Goal: Task Accomplishment & Management: Manage account settings

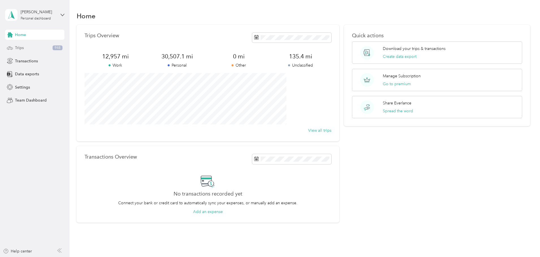
click at [18, 48] on span "Trips" at bounding box center [19, 48] width 9 height 6
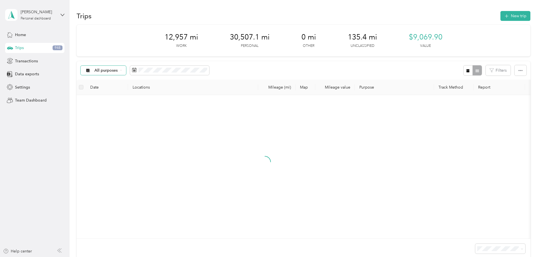
click at [118, 71] on span "All purposes" at bounding box center [105, 71] width 23 height 4
click at [150, 89] on span "Unclassified" at bounding box center [145, 91] width 27 height 6
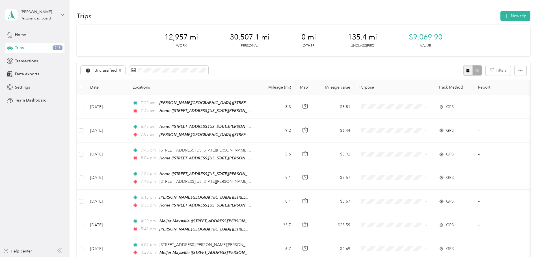
click at [466, 72] on icon "button" at bounding box center [468, 71] width 4 height 4
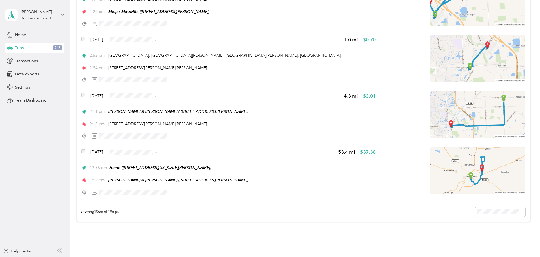
scroll to position [484, 0]
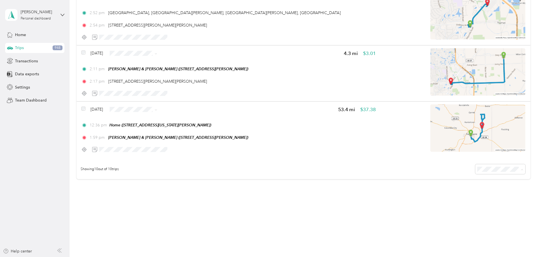
click at [451, 199] on span "100 per load" at bounding box center [451, 199] width 23 height 5
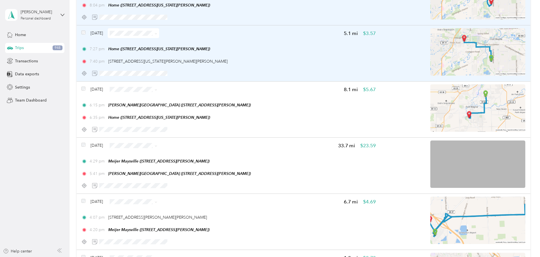
scroll to position [226, 0]
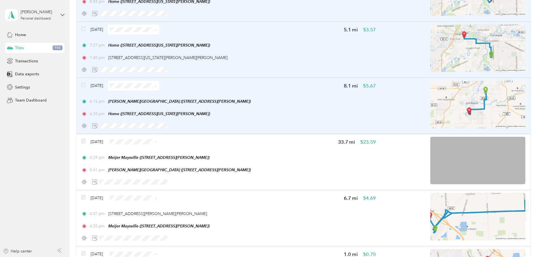
click at [122, 83] on div "[DATE]" at bounding box center [120, 86] width 78 height 10
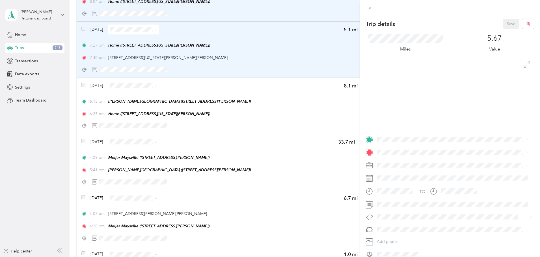
click at [121, 86] on div "Trip details Save This trip cannot be edited because it is either under review,…" at bounding box center [270, 128] width 540 height 257
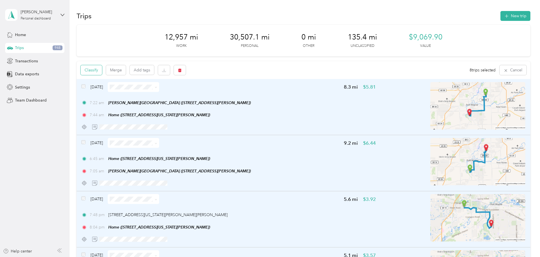
click at [102, 68] on button "Classify" at bounding box center [91, 70] width 21 height 10
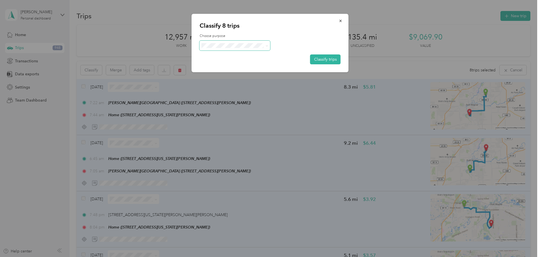
click at [237, 49] on span at bounding box center [234, 46] width 71 height 10
click at [225, 68] on li "Personal" at bounding box center [234, 66] width 71 height 10
click at [322, 61] on button "Classify trips" at bounding box center [325, 60] width 31 height 10
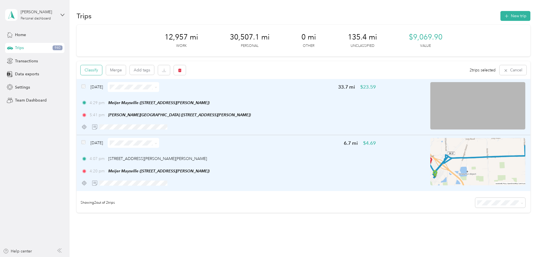
click at [102, 69] on button "Classify" at bounding box center [91, 70] width 21 height 10
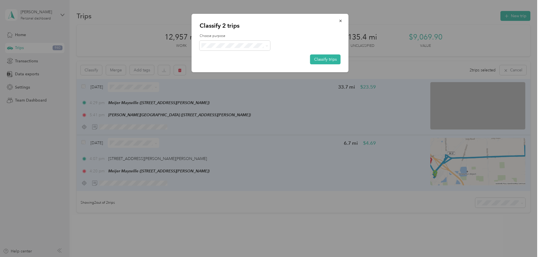
click at [223, 59] on ol "Work Personal Doordash Shipt Instacart Other Charity Medical Moving Commute" at bounding box center [234, 90] width 71 height 79
click at [220, 55] on span "Work" at bounding box center [239, 54] width 53 height 6
click at [327, 60] on button "Classify trips" at bounding box center [325, 60] width 31 height 10
